Goal: Transaction & Acquisition: Purchase product/service

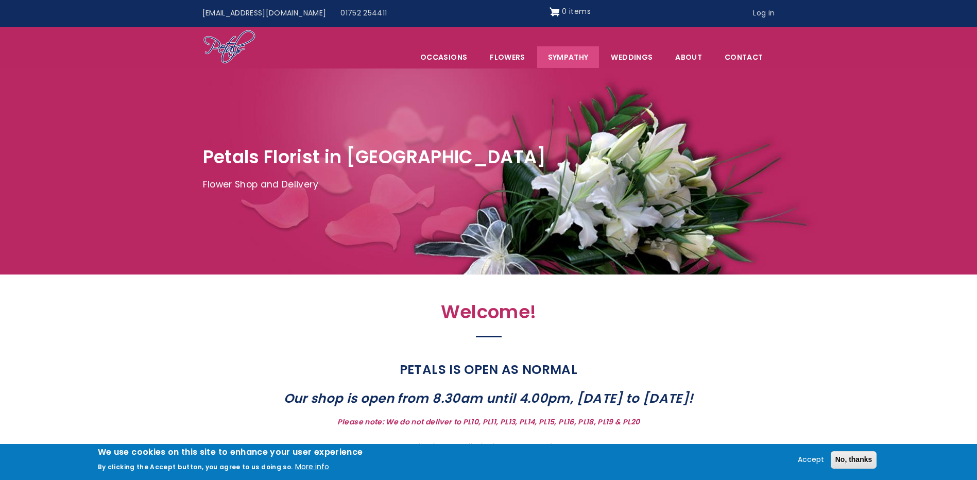
click at [578, 62] on link "Sympathy" at bounding box center [568, 57] width 62 height 22
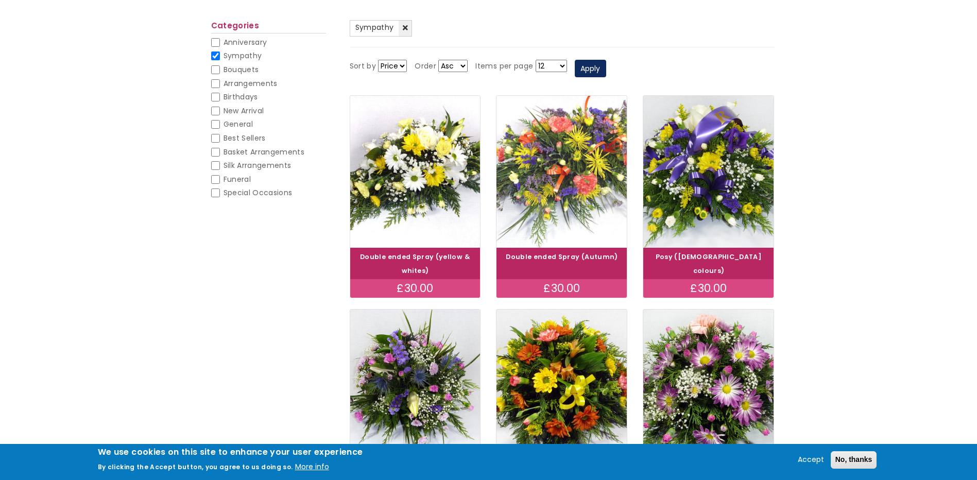
scroll to position [88, 0]
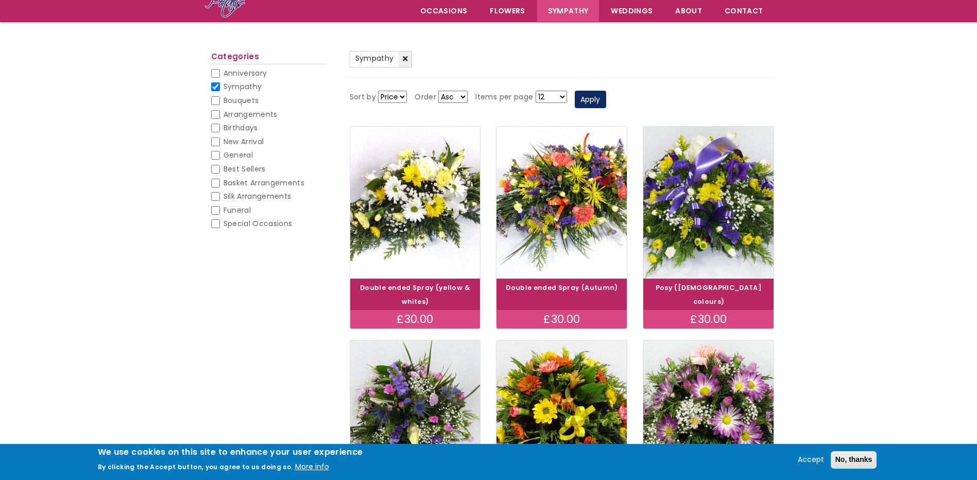
click at [558, 92] on select "12 18 24 30 - All -" at bounding box center [551, 97] width 31 height 12
select select "24"
click at [536, 91] on select "12 18 24 30 - All -" at bounding box center [551, 97] width 31 height 12
click at [701, 96] on div "Sort by Price Title Order Asc Desc Items per page 12 18 24 30 - All - Apply" at bounding box center [562, 99] width 425 height 32
click at [598, 97] on button "Apply" at bounding box center [590, 100] width 31 height 18
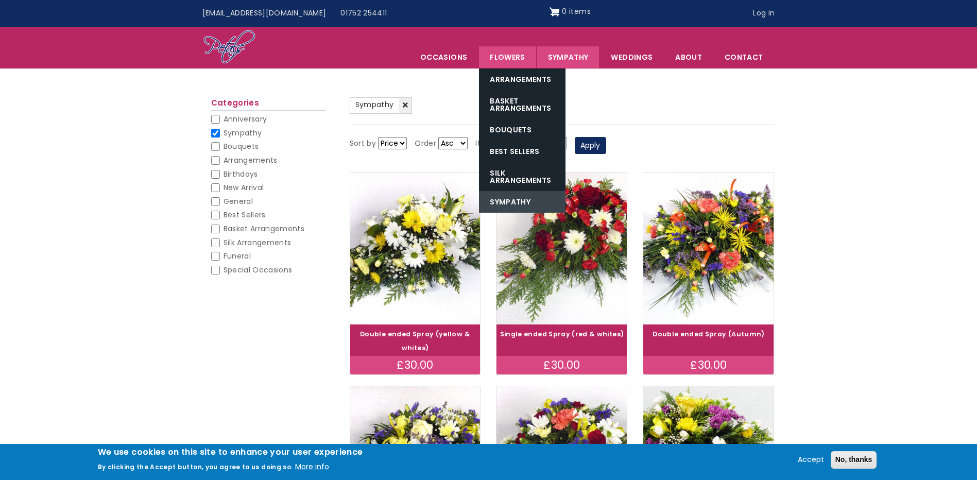
click at [521, 197] on link "Sympathy" at bounding box center [522, 202] width 87 height 22
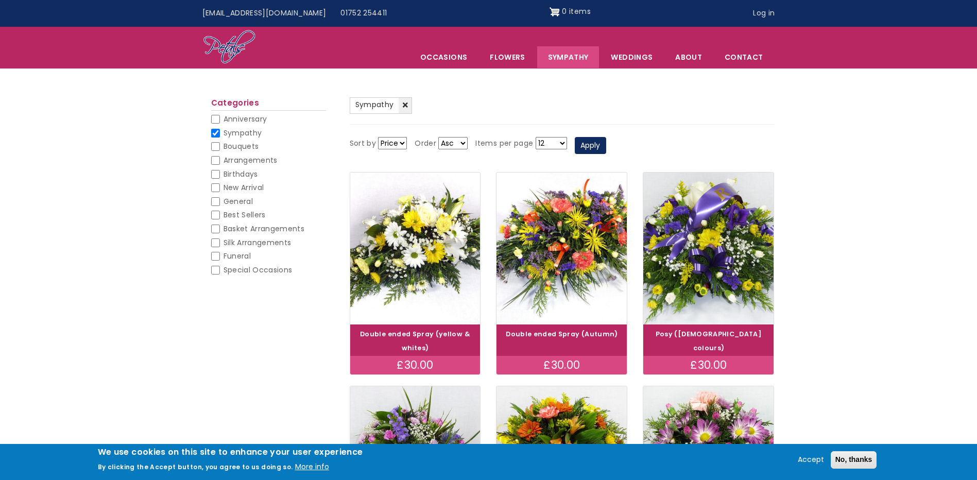
click at [234, 146] on span "Bouquets" at bounding box center [242, 146] width 36 height 10
click at [220, 146] on input "Bouquets" at bounding box center [215, 146] width 9 height 9
checkbox input "false"
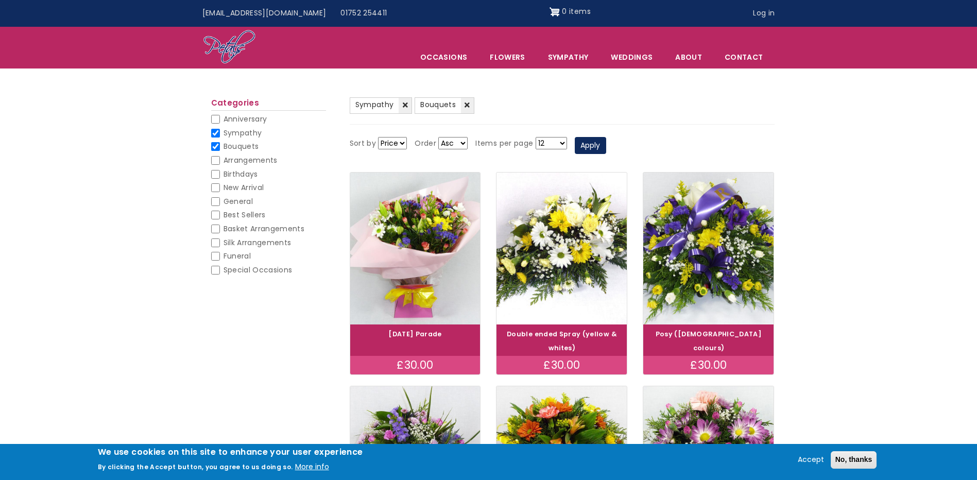
click at [214, 130] on input "Sympathy" at bounding box center [215, 133] width 9 height 9
checkbox input "false"
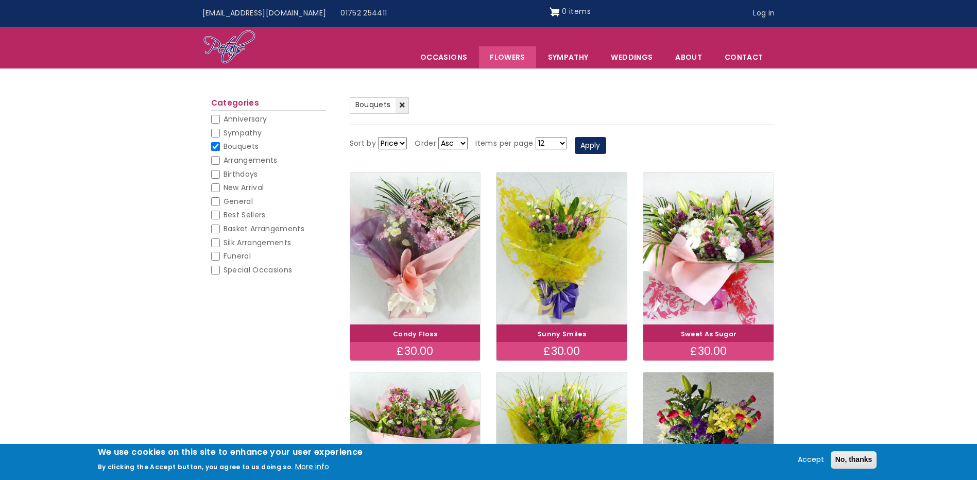
click at [248, 256] on span "Funeral" at bounding box center [237, 256] width 27 height 10
click at [220, 256] on input "Funeral" at bounding box center [215, 256] width 9 height 9
checkbox input "false"
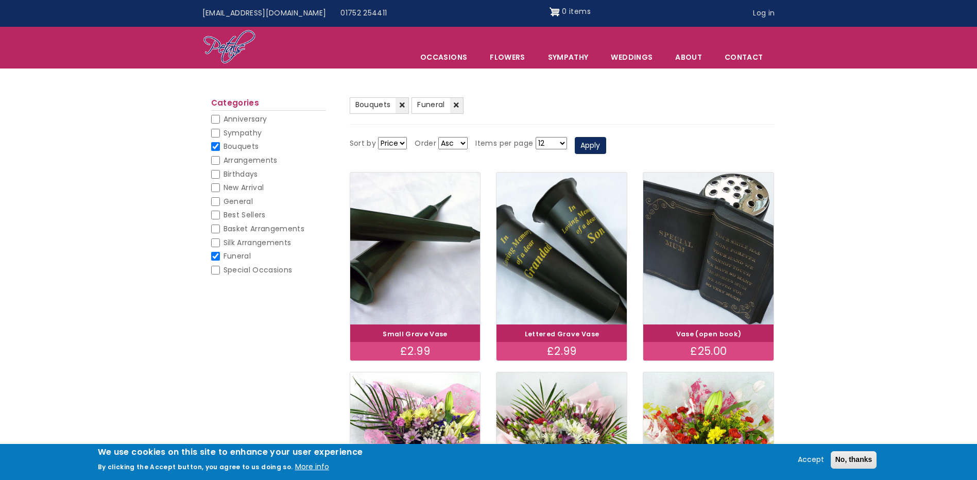
click at [557, 142] on select "12 18 24 30 - All -" at bounding box center [551, 143] width 31 height 12
select select "30"
click at [536, 137] on select "12 18 24 30 - All -" at bounding box center [551, 143] width 31 height 12
click at [582, 146] on button "Apply" at bounding box center [590, 146] width 31 height 18
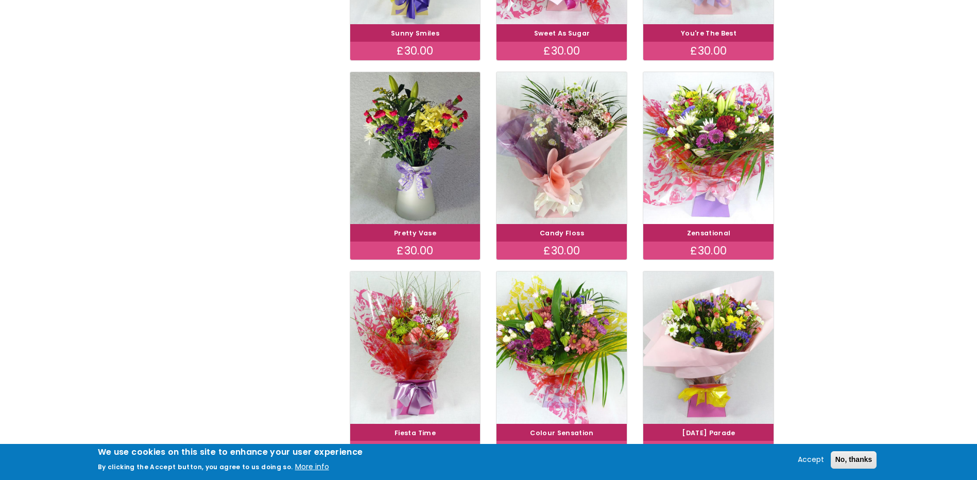
scroll to position [943, 0]
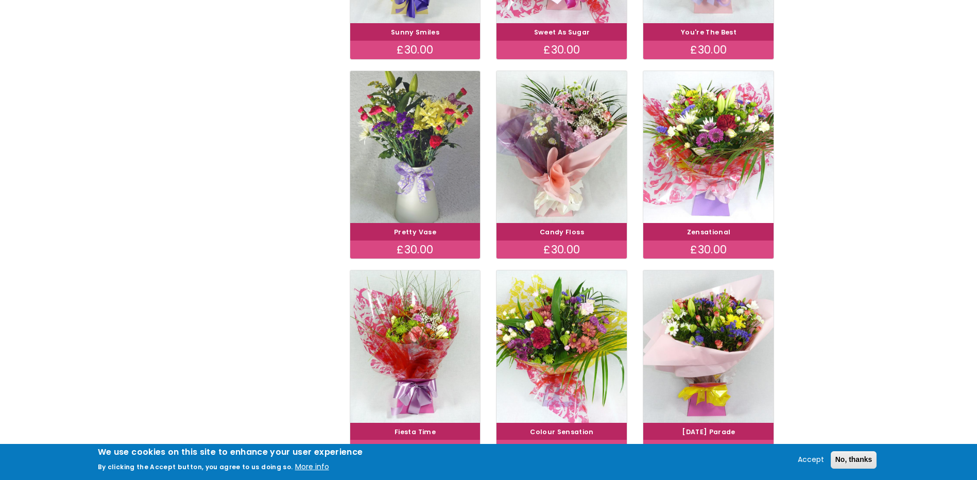
click at [404, 192] on img at bounding box center [415, 147] width 146 height 170
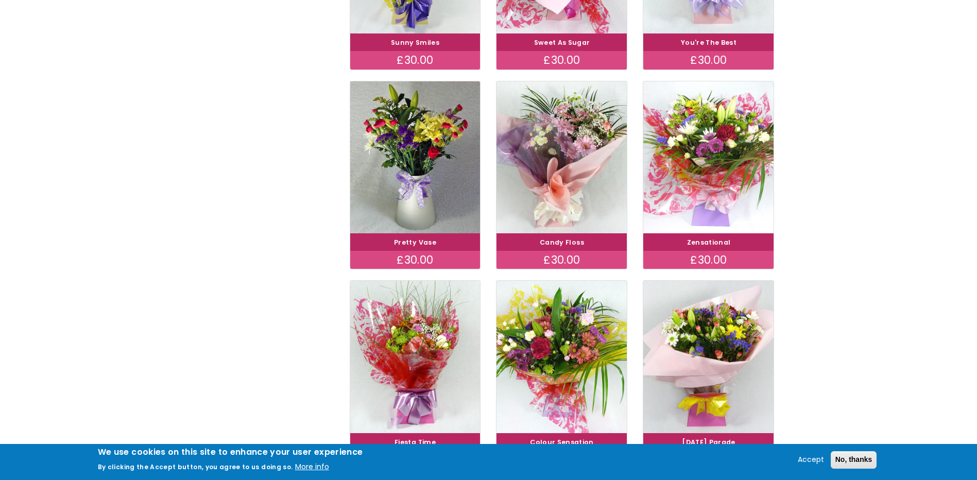
scroll to position [909, 0]
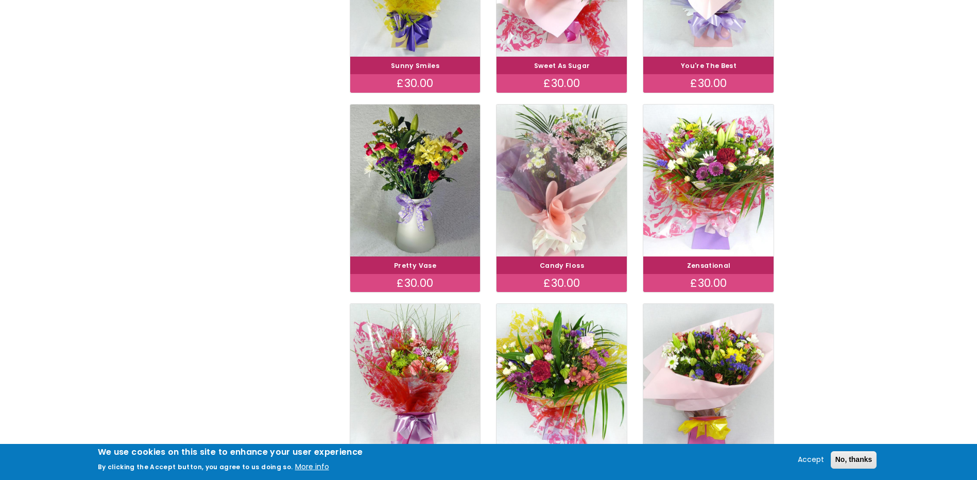
click at [578, 199] on img at bounding box center [562, 180] width 146 height 170
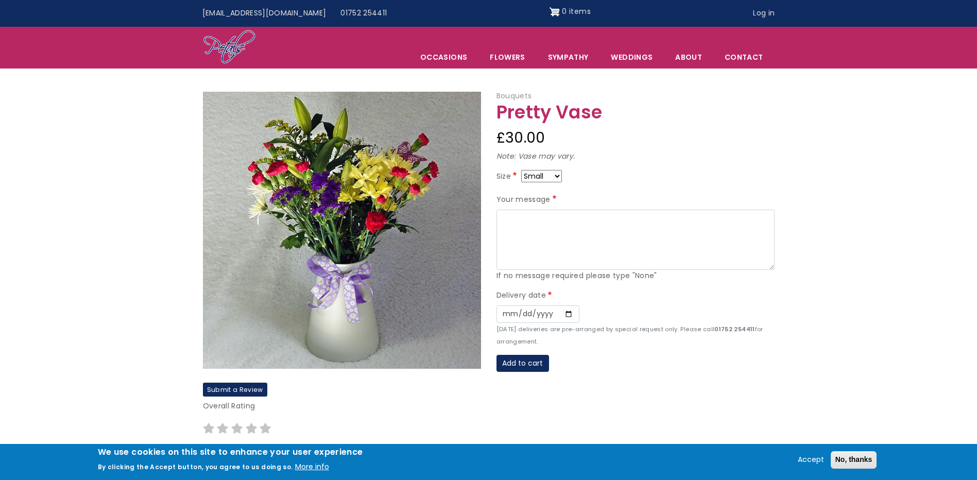
click at [162, 318] on article "Bouquets Pretty Vase £30.00 Note: Vase may vary. Size Small Medium Large Your m…" at bounding box center [488, 279] width 977 height 378
click at [557, 174] on select "Small Medium Large" at bounding box center [541, 176] width 41 height 12
select select "9"
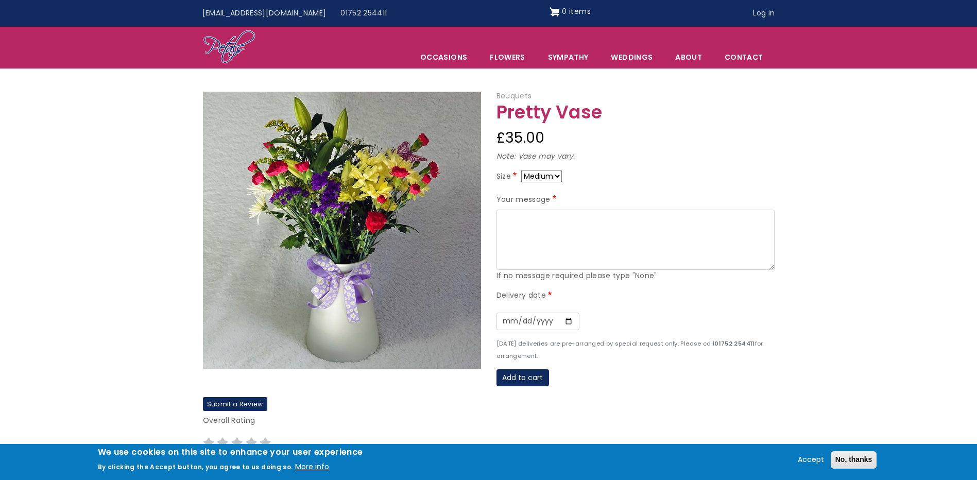
click at [555, 174] on select "Small Medium Large" at bounding box center [541, 176] width 41 height 12
select select "8"
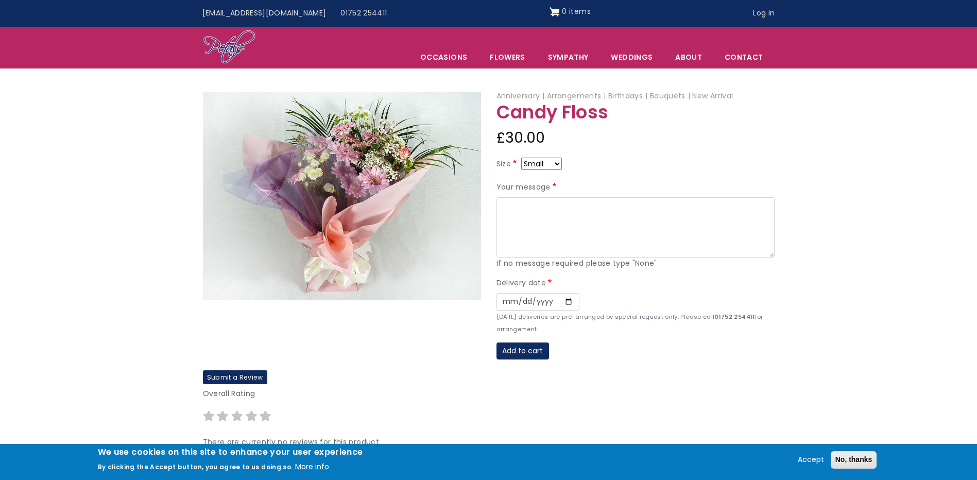
click at [552, 163] on select "Small Medium Large" at bounding box center [541, 164] width 41 height 12
select select "9"
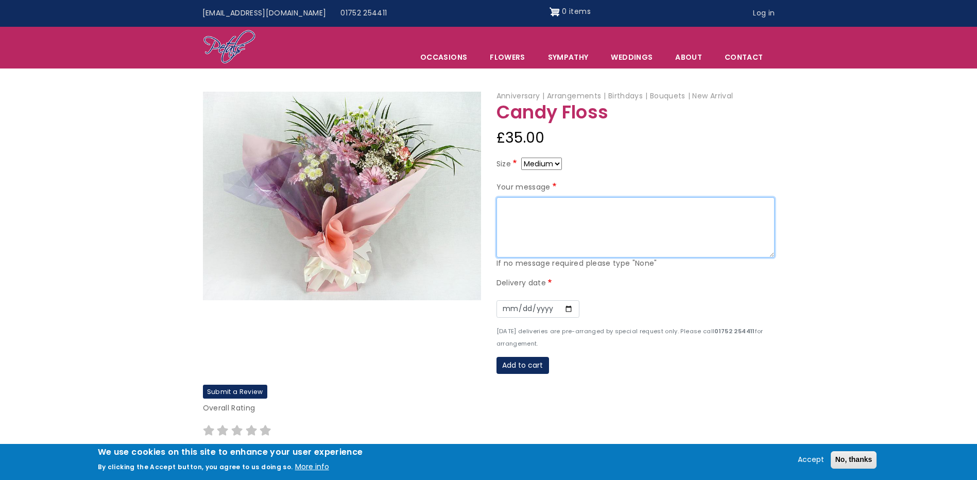
click at [539, 215] on textarea "Your message" at bounding box center [636, 227] width 278 height 61
click at [654, 217] on textarea "Dear [PERSON_NAME], Please accept my sincerest condolences. Best Regards [PERSO…" at bounding box center [636, 227] width 278 height 61
drag, startPoint x: 518, startPoint y: 239, endPoint x: 534, endPoint y: 235, distance: 16.5
click at [523, 236] on textarea "Dear [PERSON_NAME], Please accept my sincerest condolences. Best Regards [PERSO…" at bounding box center [636, 227] width 278 height 61
click at [560, 232] on textarea "Dear [PERSON_NAME], Please accept my sincerest condolences. Best Regards [PERSO…" at bounding box center [636, 227] width 278 height 61
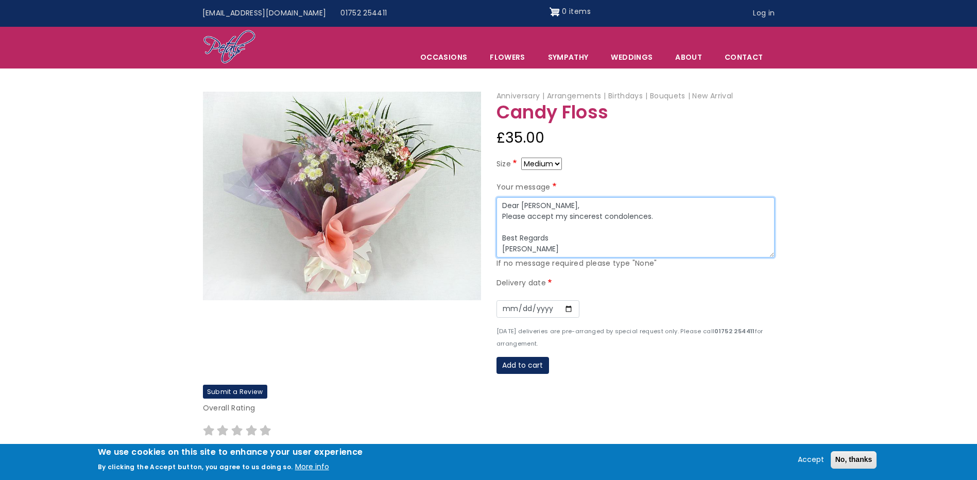
type textarea "Dear [PERSON_NAME], Please accept my sincerest condolences. Best Regards [PERSO…"
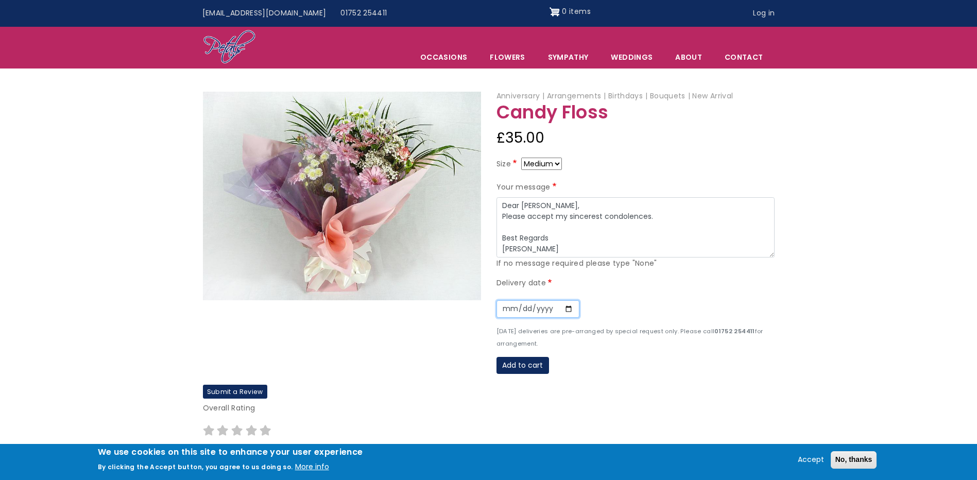
click at [537, 313] on input "Date" at bounding box center [538, 309] width 83 height 18
click at [566, 309] on input "Date" at bounding box center [538, 309] width 83 height 18
click at [614, 306] on div "Date" at bounding box center [636, 309] width 278 height 32
click at [569, 311] on input "Date" at bounding box center [538, 309] width 83 height 18
click at [567, 309] on input "[DATE]" at bounding box center [538, 309] width 83 height 18
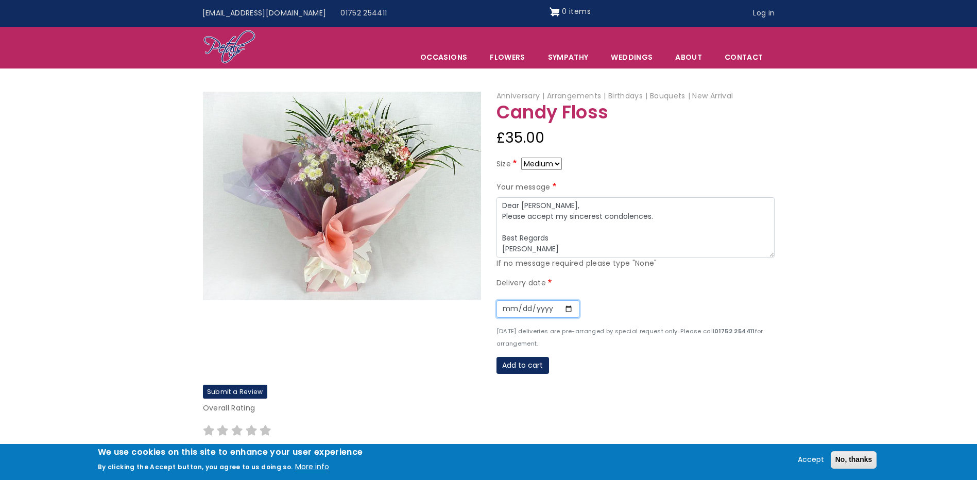
type input "[DATE]"
click at [523, 365] on button "Add to cart" at bounding box center [523, 366] width 53 height 18
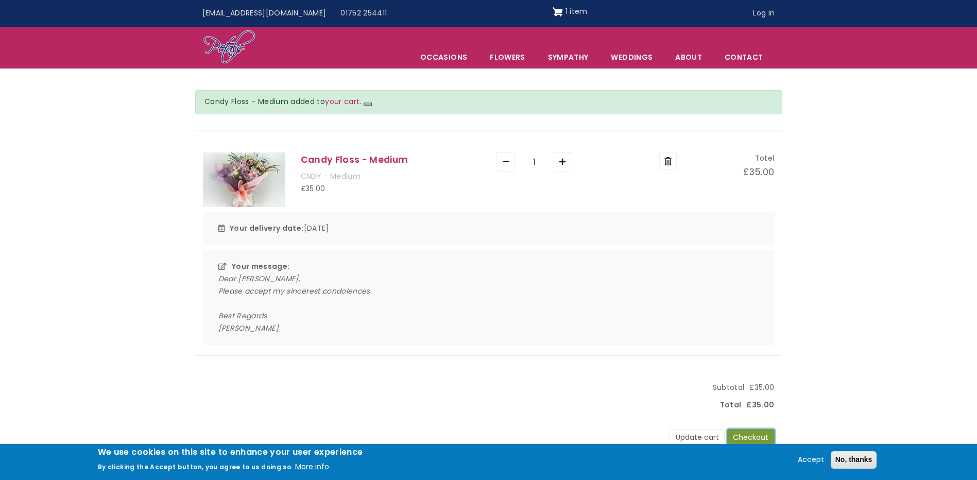
click at [762, 433] on button "Checkout" at bounding box center [750, 438] width 47 height 18
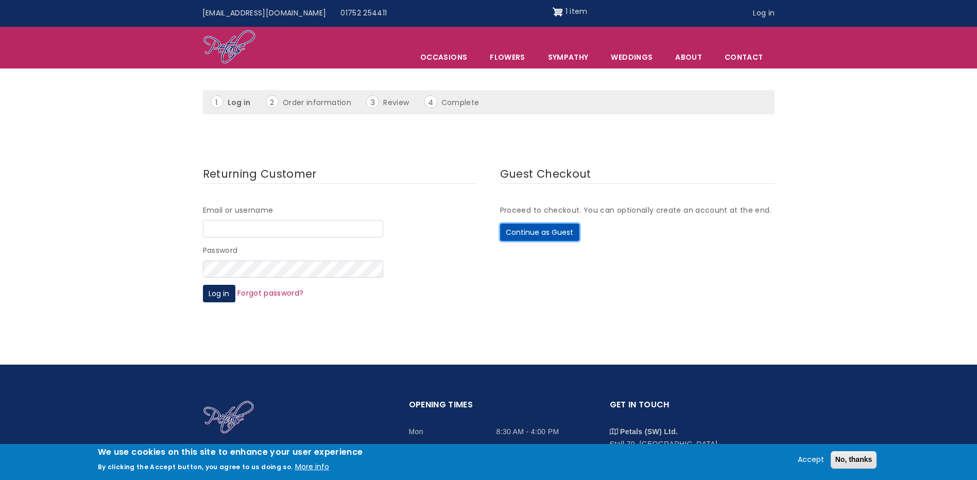
click at [557, 232] on button "Continue as Guest" at bounding box center [539, 233] width 79 height 18
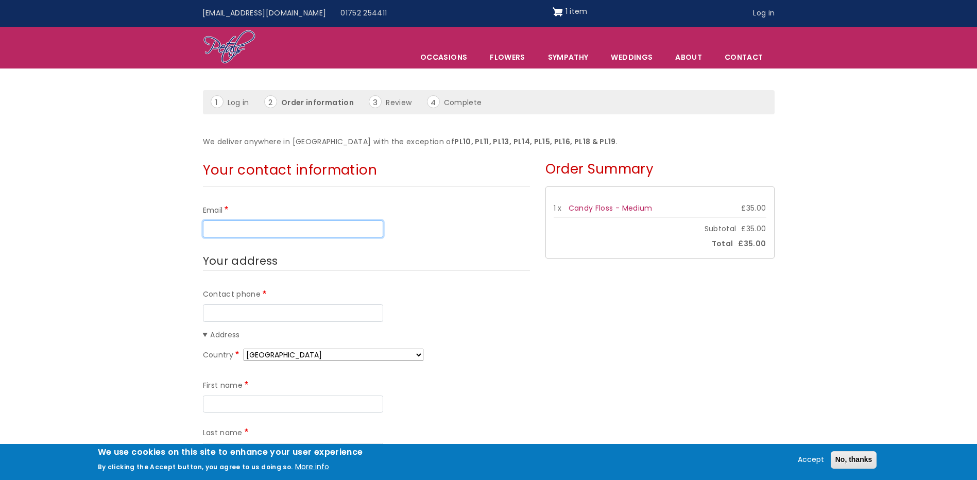
click at [326, 226] on input "Email" at bounding box center [293, 230] width 180 height 18
type input "[EMAIL_ADDRESS][DOMAIN_NAME]"
type input "07926569171"
type input "[PERSON_NAME]"
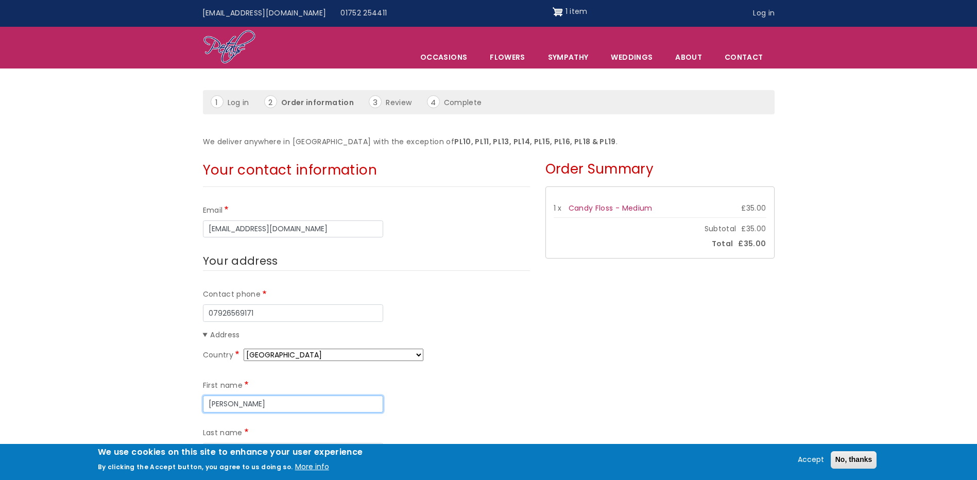
type input "Whittingham-Jones"
type input "Sunnyvale Road"
type input "Portreath"
type input "REDRUTH"
type input "TR16 4NE"
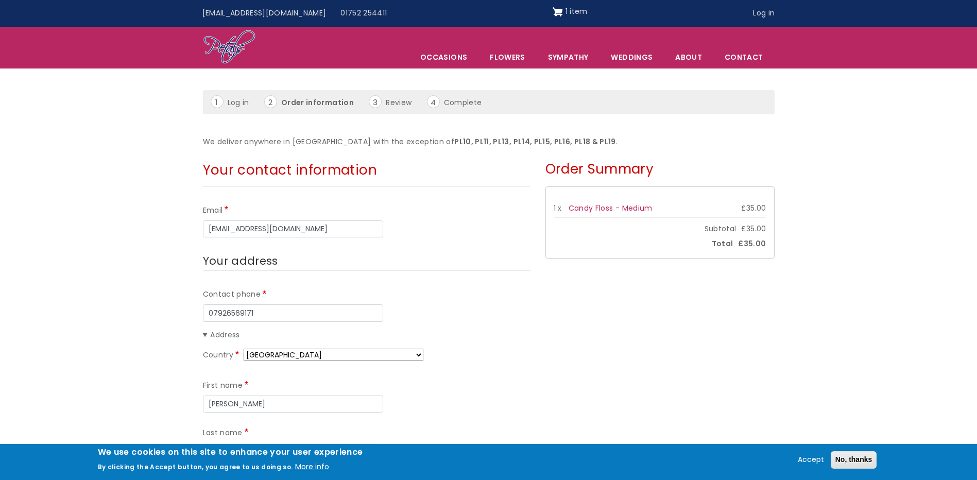
click at [444, 333] on summary "Address" at bounding box center [366, 335] width 327 height 12
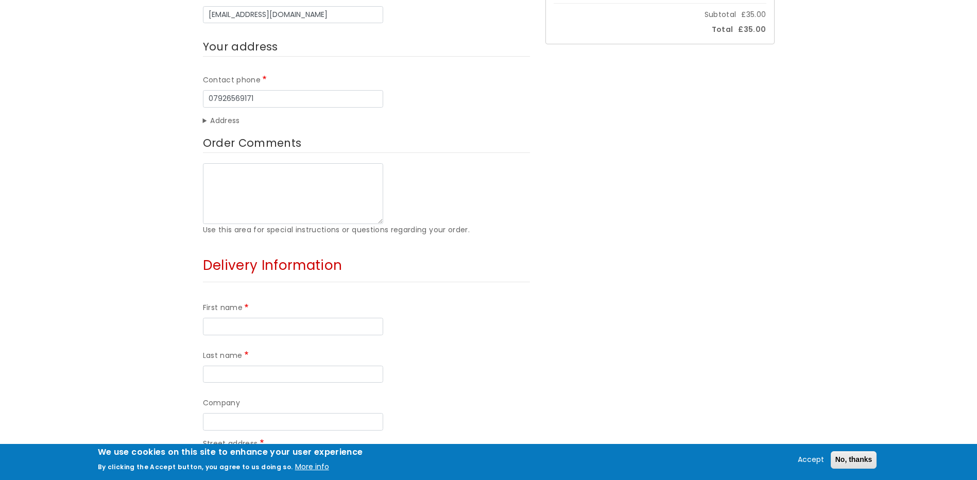
scroll to position [268, 0]
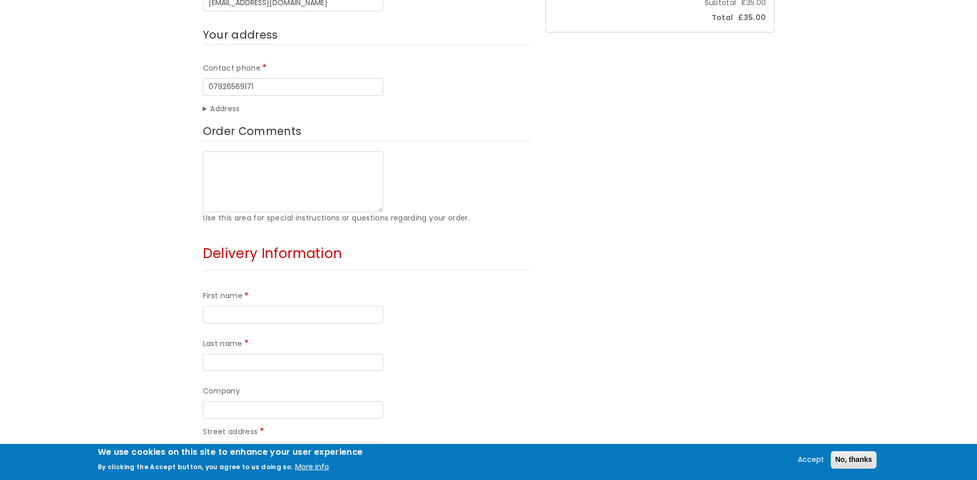
click at [577, 228] on div "Order Summary 1 x Candy Floss - Medium £35.00 Subtotal £35.00 Total £35.00" at bounding box center [660, 332] width 245 height 806
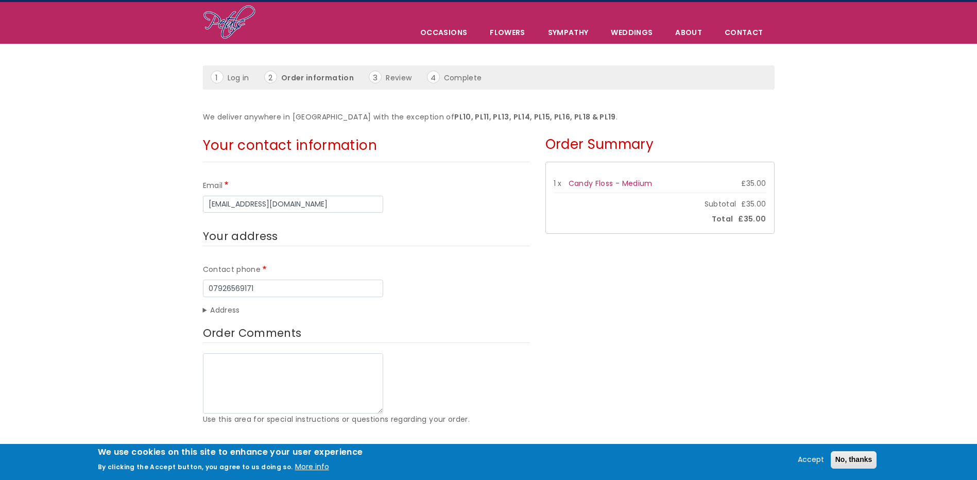
scroll to position [0, 0]
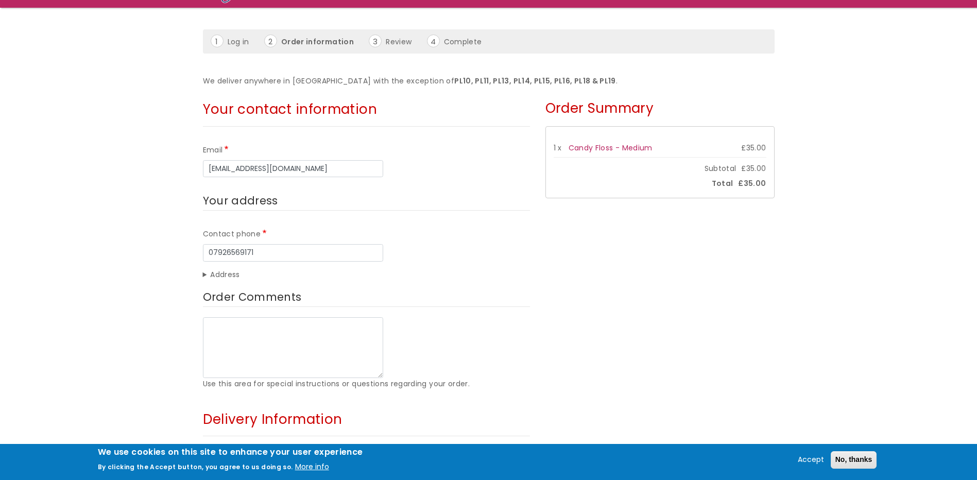
scroll to position [103, 0]
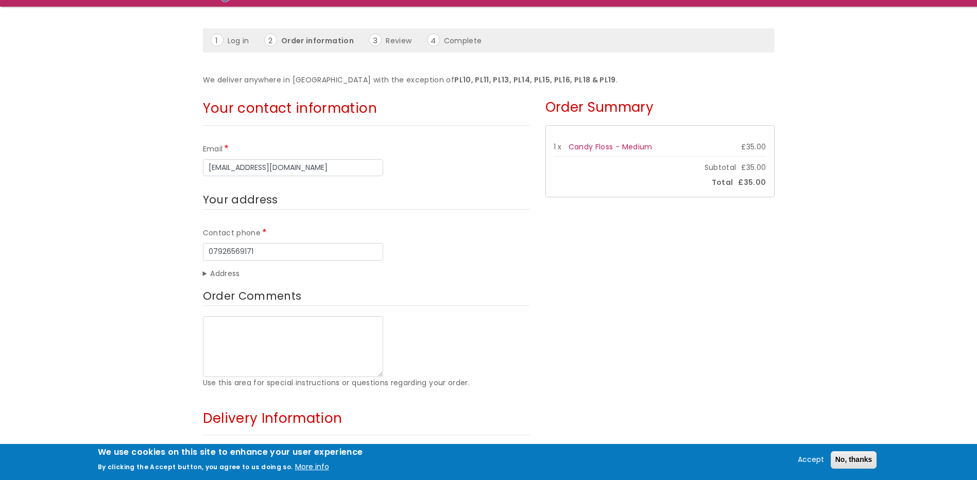
click at [203, 272] on summary "Address" at bounding box center [366, 274] width 327 height 12
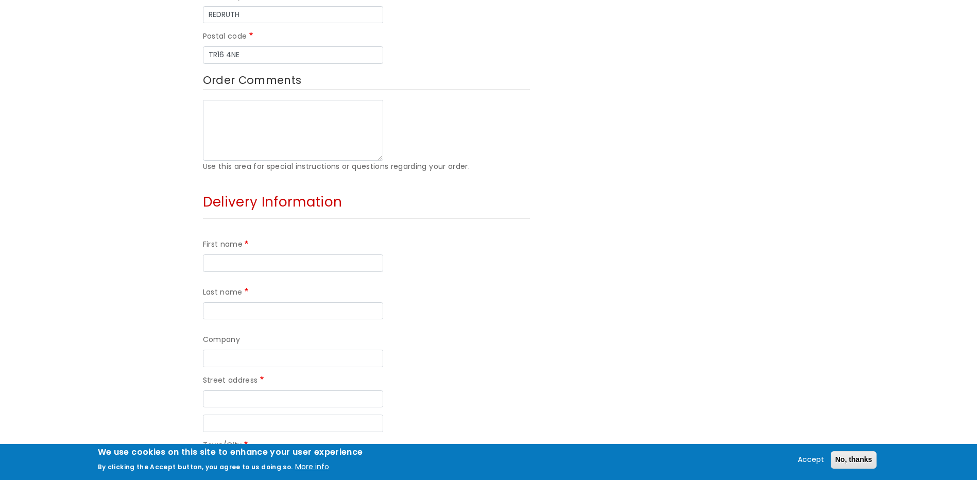
scroll to position [618, 0]
click at [252, 252] on input "First name" at bounding box center [293, 261] width 180 height 18
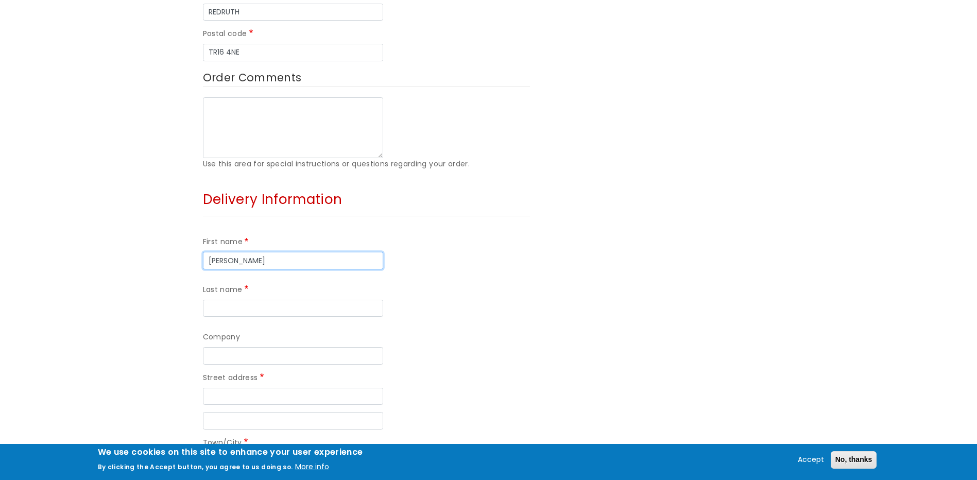
type input "Nikki"
type input "Bray"
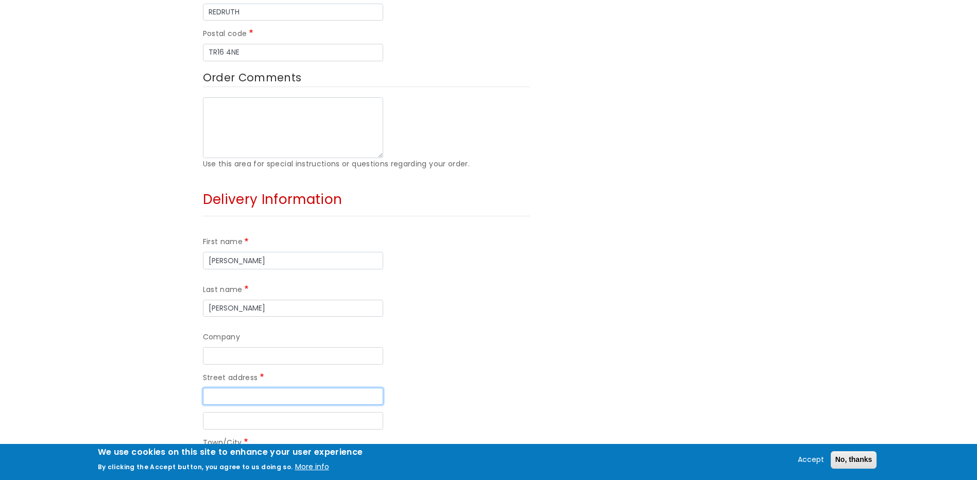
click at [246, 388] on input "Street address" at bounding box center [293, 397] width 180 height 18
paste input "13 Bickham Road, Plymouth, PL5 1SA"
drag, startPoint x: 268, startPoint y: 298, endPoint x: 369, endPoint y: 299, distance: 100.5
click at [369, 388] on input "13 Bickham Road, Plymouth, PL5 1SA" at bounding box center [293, 397] width 180 height 18
type input "13 Bickham Road"
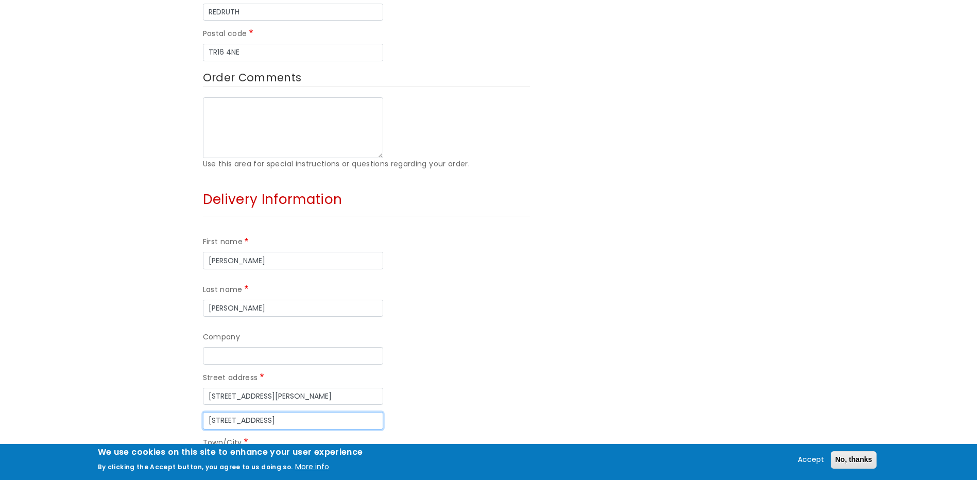
click at [208, 412] on input ", Plymouth, PL5 1SA" at bounding box center [293, 421] width 180 height 18
drag, startPoint x: 211, startPoint y: 327, endPoint x: 171, endPoint y: 331, distance: 40.9
click at [171, 331] on form "Your contact information Email newbusiness@harbourwealthmanagement.co.uk Your a…" at bounding box center [488, 130] width 977 height 1102
drag, startPoint x: 242, startPoint y: 324, endPoint x: 193, endPoint y: 328, distance: 49.1
click at [191, 329] on form "Your contact information Email newbusiness@harbourwealthmanagement.co.uk Your a…" at bounding box center [488, 130] width 977 height 1102
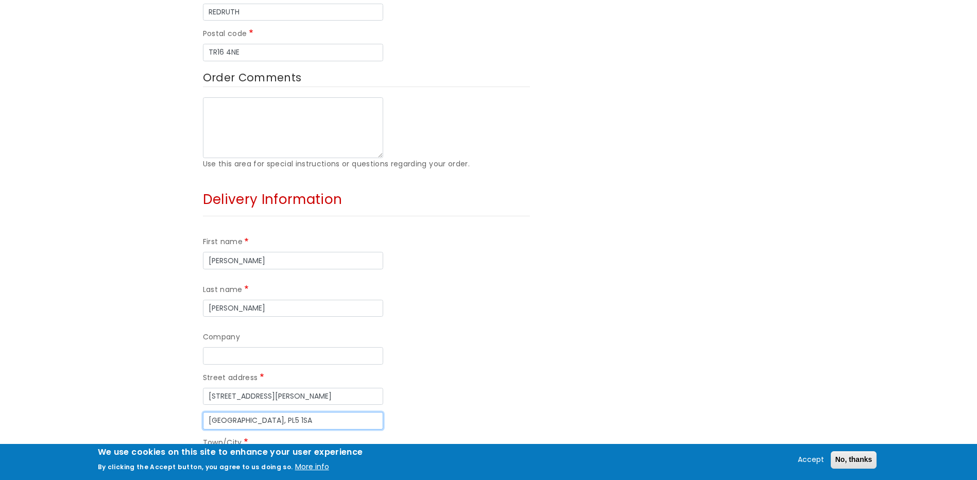
type input ", PL5 1SA"
type input "Plymouth"
drag, startPoint x: 211, startPoint y: 326, endPoint x: 190, endPoint y: 333, distance: 21.8
click at [190, 333] on form "Your contact information Email newbusiness@harbourwealthmanagement.co.uk Your a…" at bounding box center [488, 130] width 977 height 1102
type input "PL5 1SA"
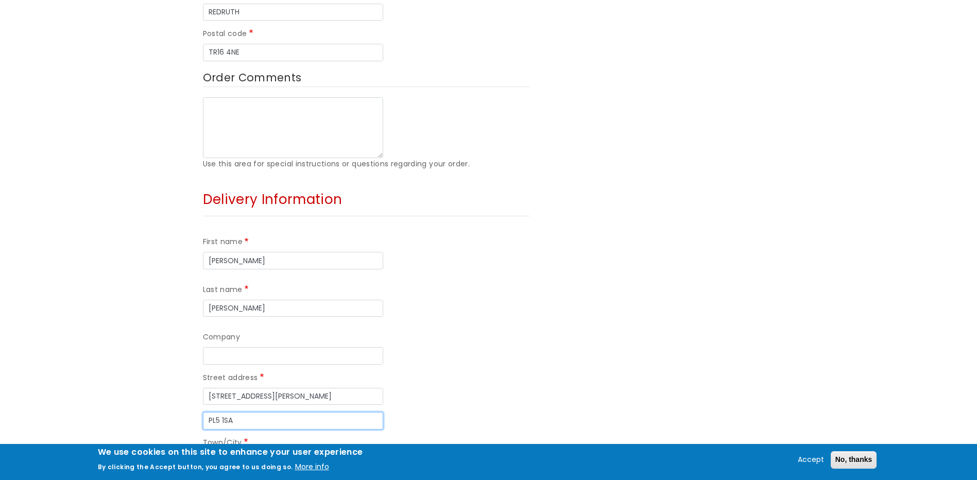
drag, startPoint x: 248, startPoint y: 322, endPoint x: 170, endPoint y: 327, distance: 78.5
click at [170, 327] on form "Your contact information Email newbusiness@harbourwealthmanagement.co.uk Your a…" at bounding box center [488, 130] width 977 height 1102
type input "PL5 1SA"
click at [486, 412] on div "Street address line 2" at bounding box center [366, 421] width 327 height 18
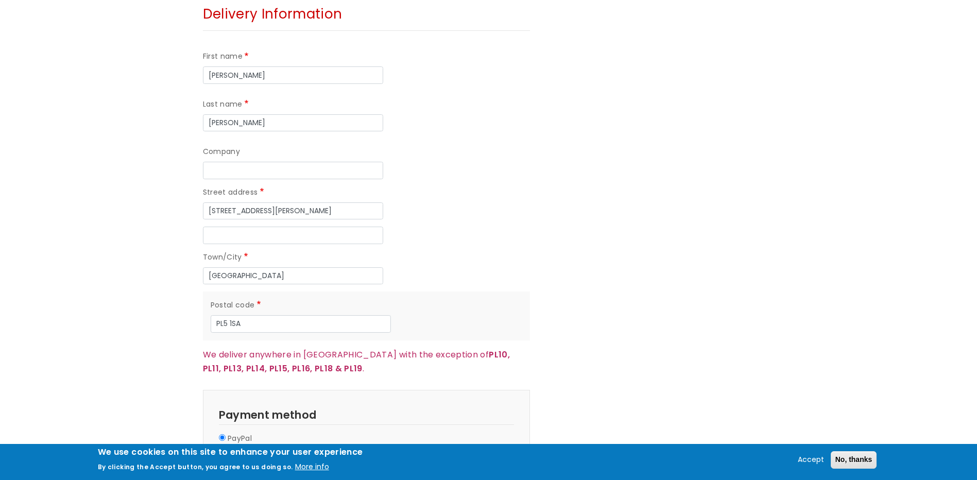
scroll to position [886, 0]
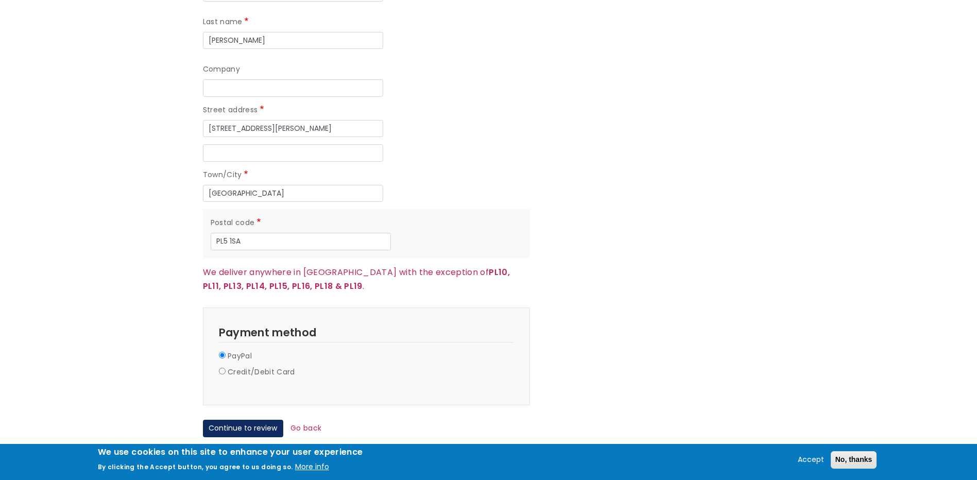
click at [264, 350] on div "PayPal" at bounding box center [366, 358] width 295 height 16
click at [251, 366] on label "Credit/Debit Card" at bounding box center [261, 372] width 67 height 12
click at [226, 368] on input "Credit/Debit Card" at bounding box center [222, 371] width 7 height 7
radio input "true"
click at [205, 341] on fieldset "Payment Information Payment method PayPal Credit/Debit Card Card number Expirat…" at bounding box center [366, 394] width 327 height 172
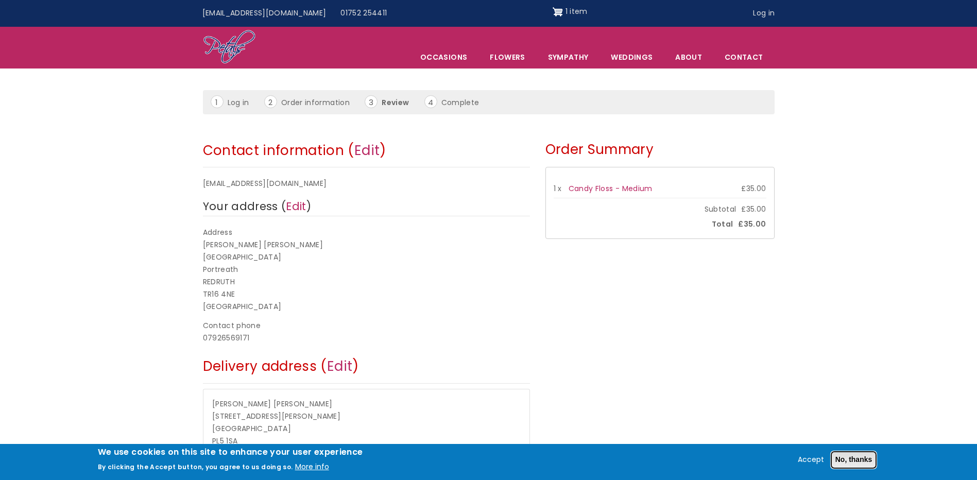
click at [851, 458] on button "No, thanks" at bounding box center [854, 460] width 46 height 18
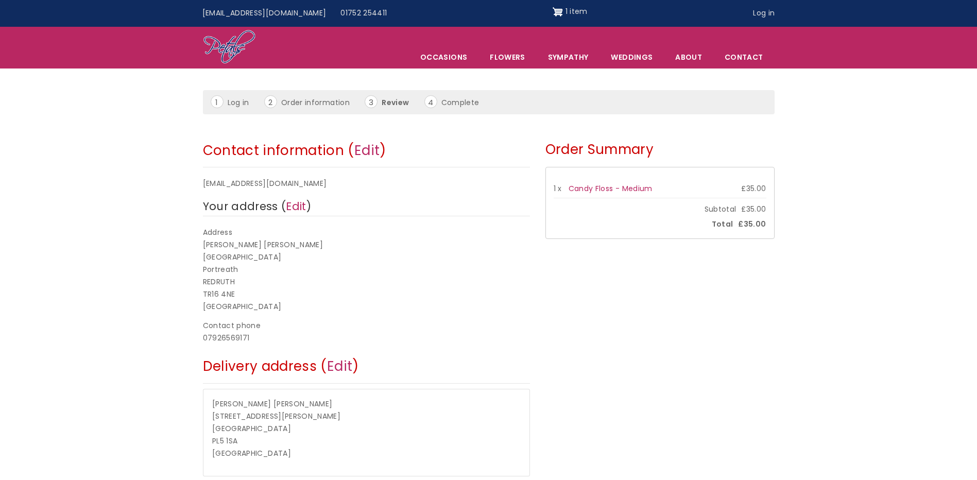
click at [489, 326] on div "Contact phone" at bounding box center [366, 326] width 327 height 12
click at [132, 224] on form "Contact information ( Edit ) newbusiness@harbourwealthmanagement.co.uk Your add…" at bounding box center [488, 351] width 977 height 430
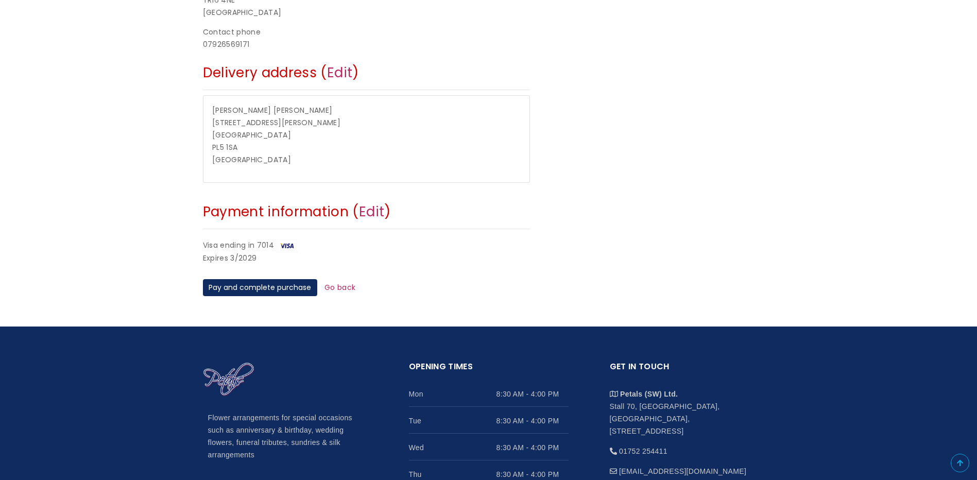
scroll to position [420, 0]
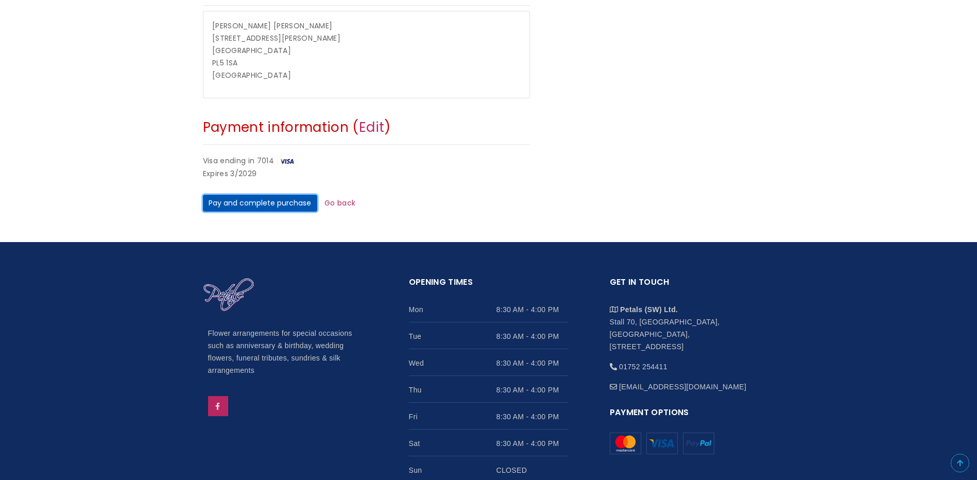
click at [278, 209] on button "Pay and complete purchase" at bounding box center [260, 204] width 114 height 18
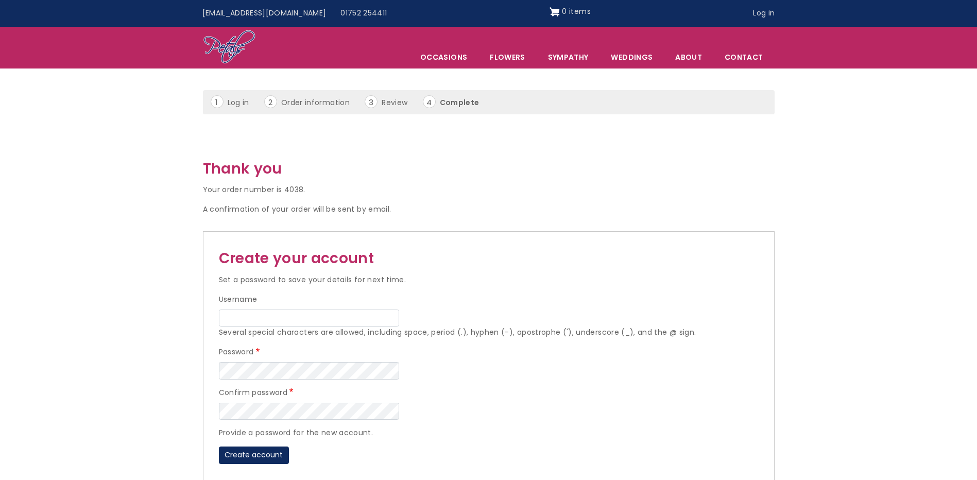
click at [248, 218] on div "Thank you Your order number is 4038. A confirmation of your order will be sent …" at bounding box center [489, 323] width 572 height 330
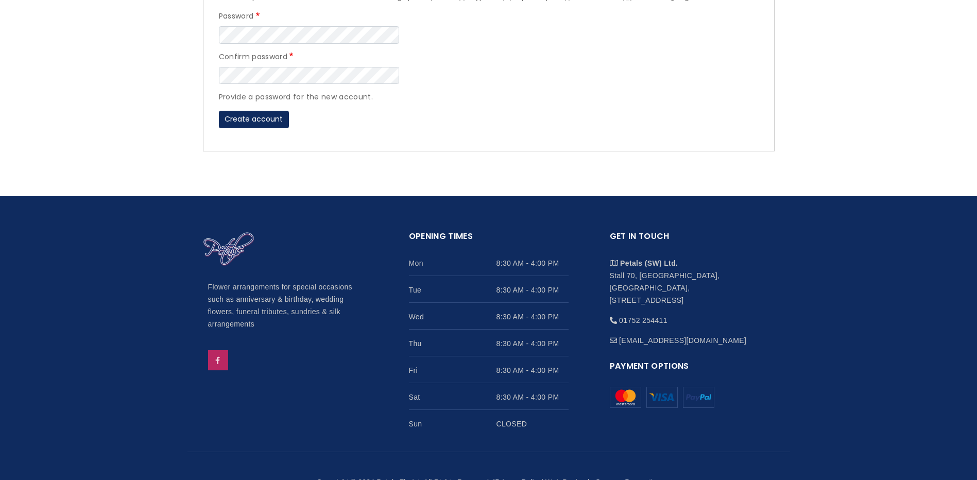
scroll to position [371, 0]
